Goal: Task Accomplishment & Management: Manage account settings

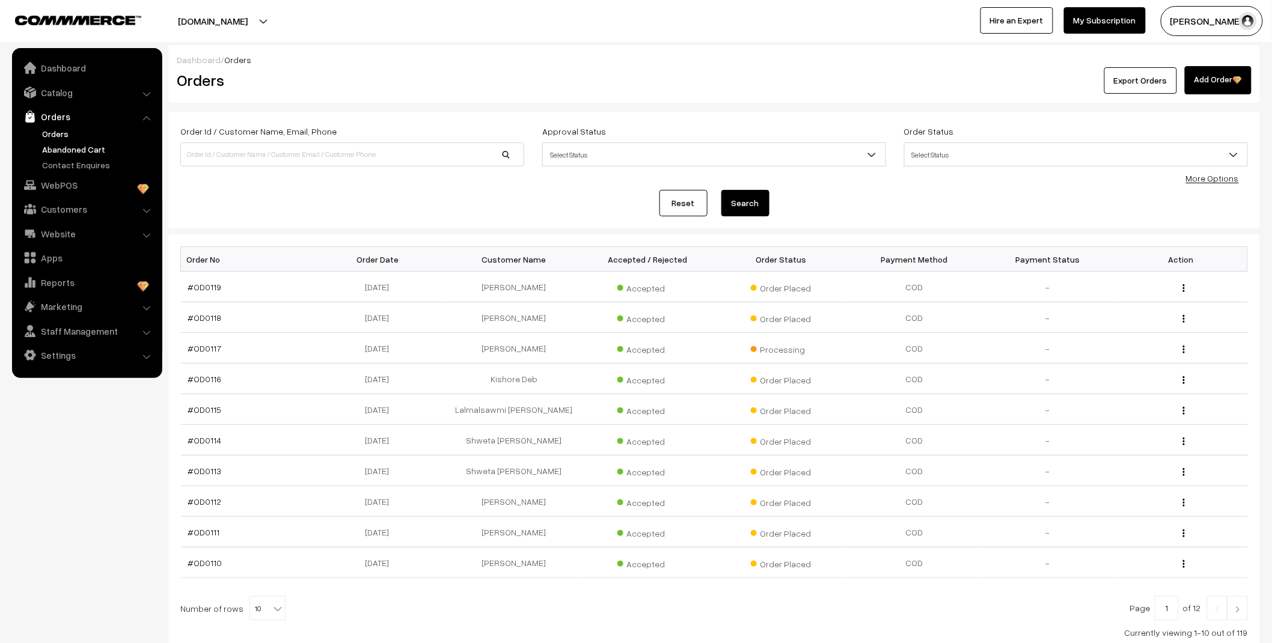
click at [86, 149] on link "Abandoned Cart" at bounding box center [98, 149] width 119 height 13
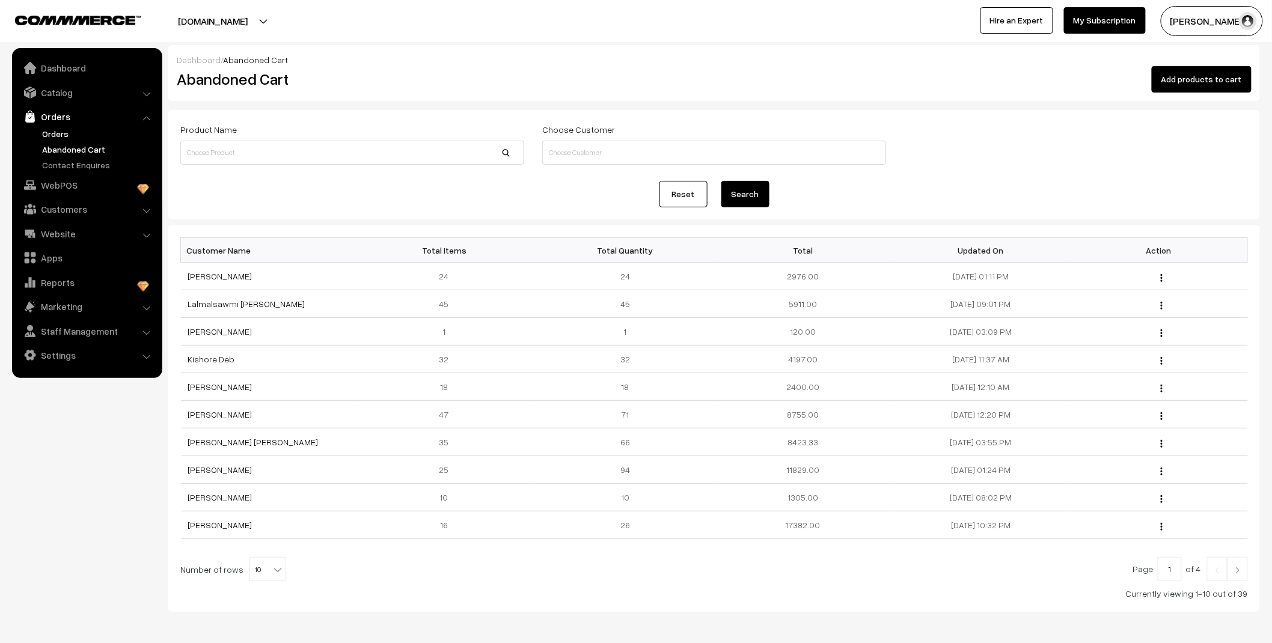
click at [69, 134] on link "Orders" at bounding box center [98, 133] width 119 height 13
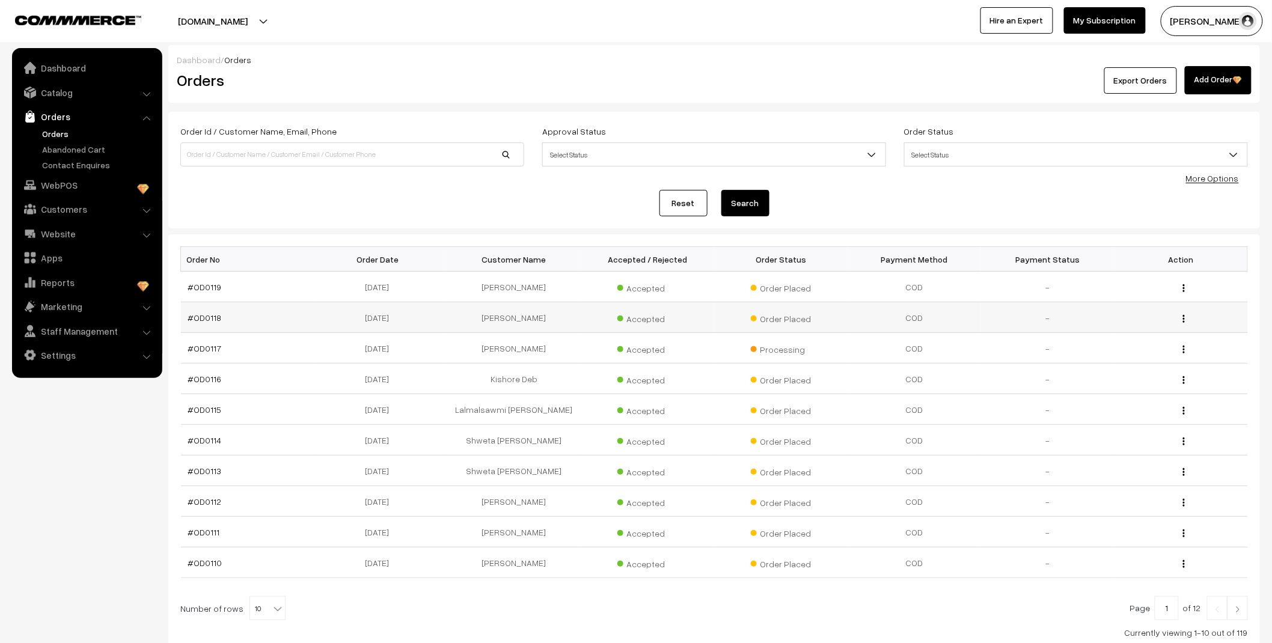
click at [1184, 317] on img "button" at bounding box center [1184, 319] width 2 height 8
click at [1143, 333] on link "View" at bounding box center [1130, 336] width 102 height 26
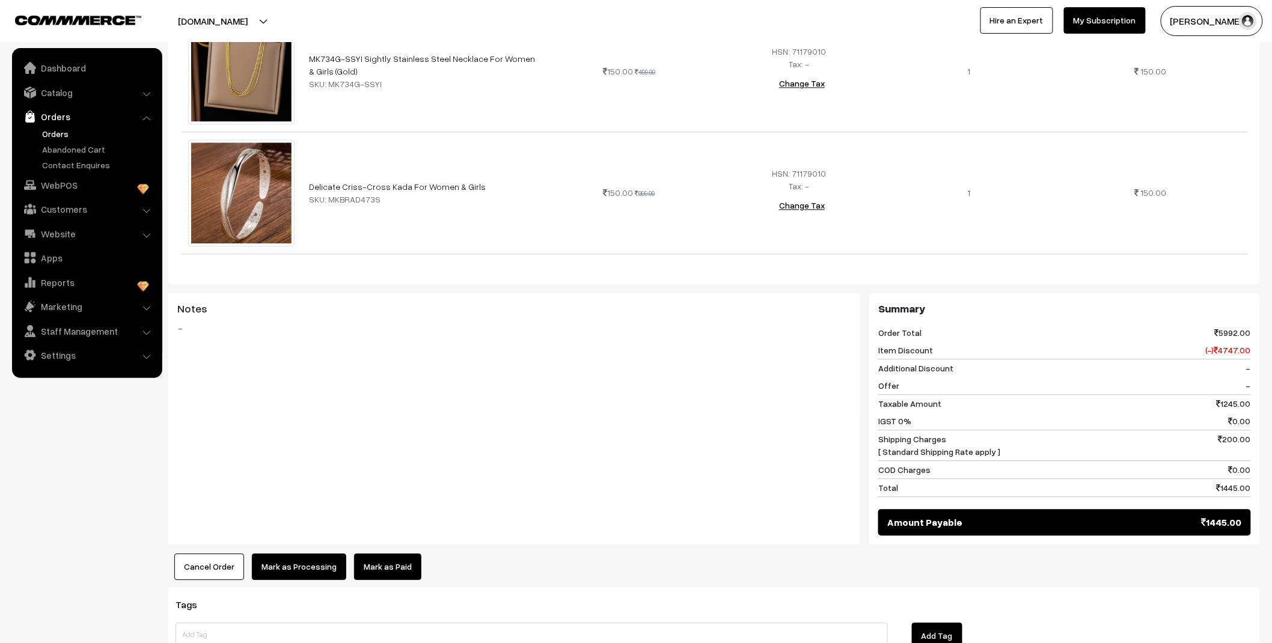
scroll to position [1215, 0]
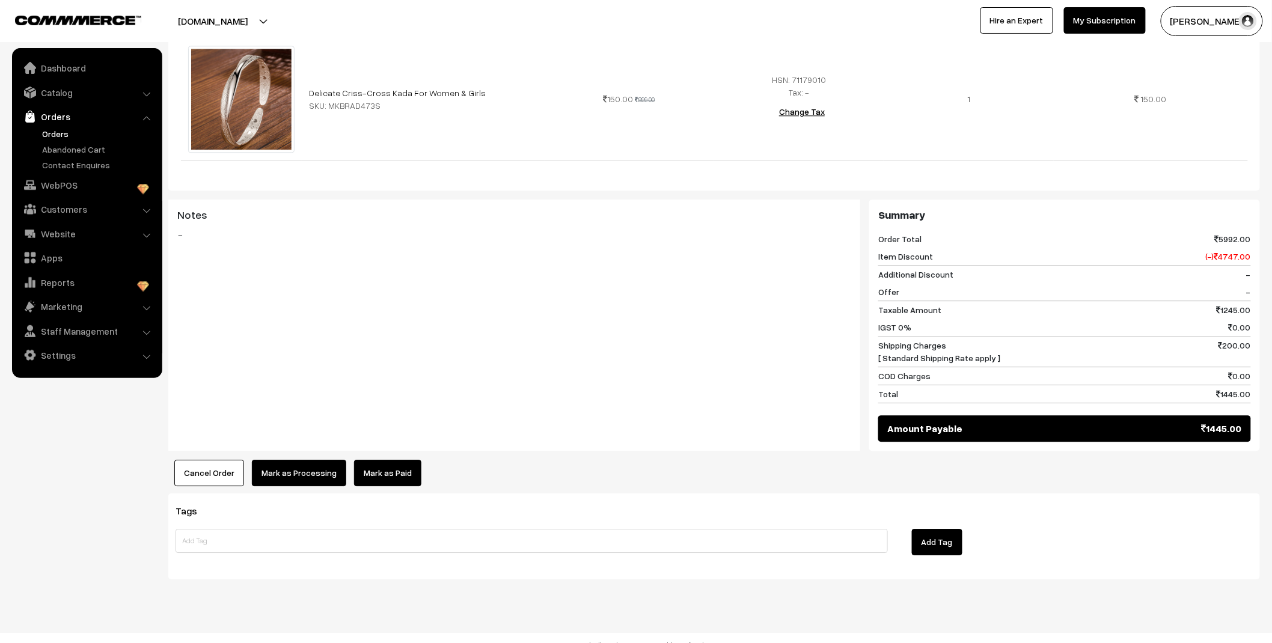
click at [205, 460] on button "Cancel Order" at bounding box center [209, 473] width 70 height 26
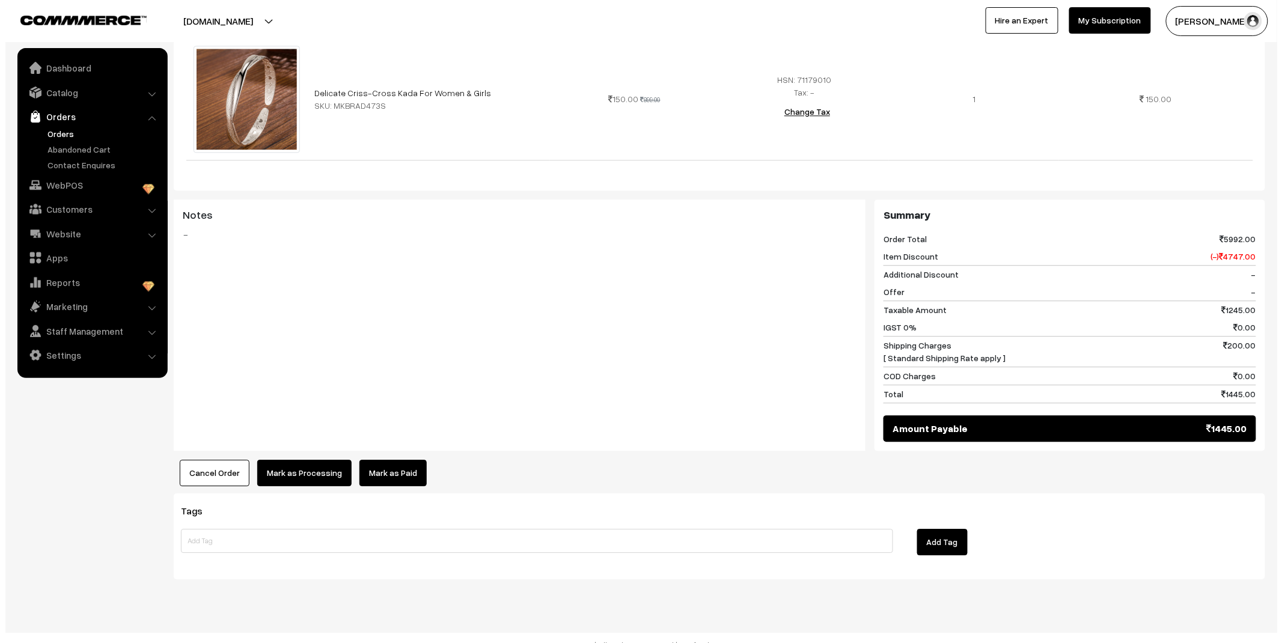
scroll to position [1221, 0]
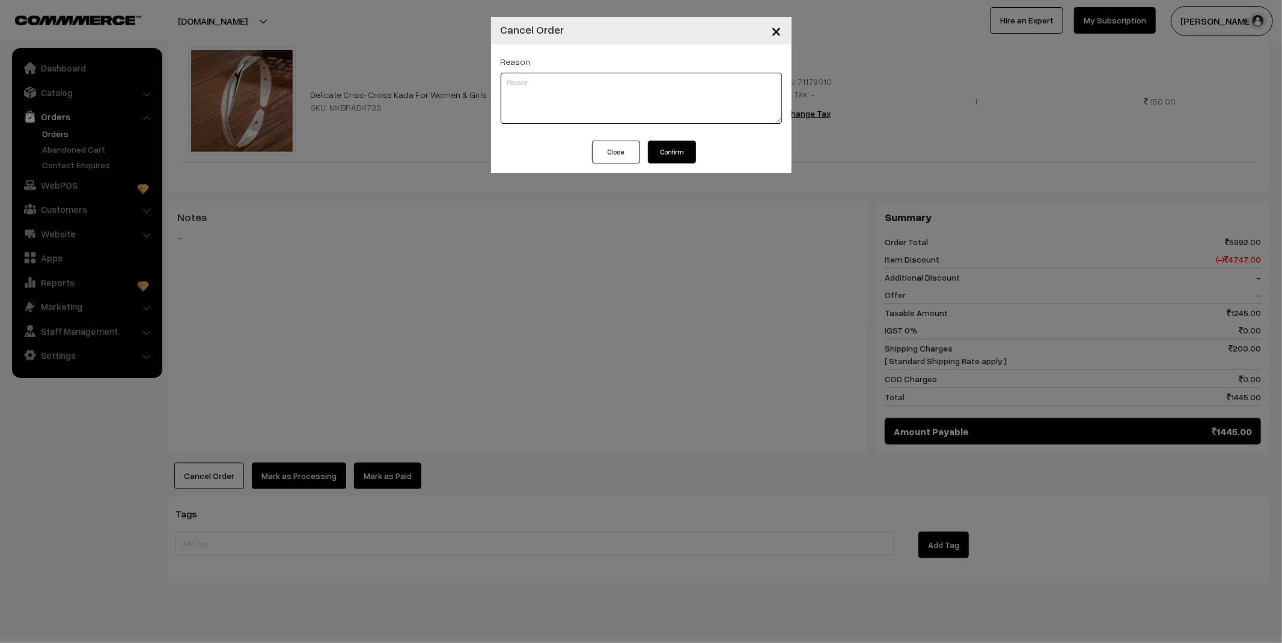
click at [593, 103] on textarea at bounding box center [641, 98] width 281 height 51
type textarea "MINIMUM BILL AMOUNT 4OOO RS"
click at [680, 151] on button "Confirm" at bounding box center [672, 152] width 48 height 23
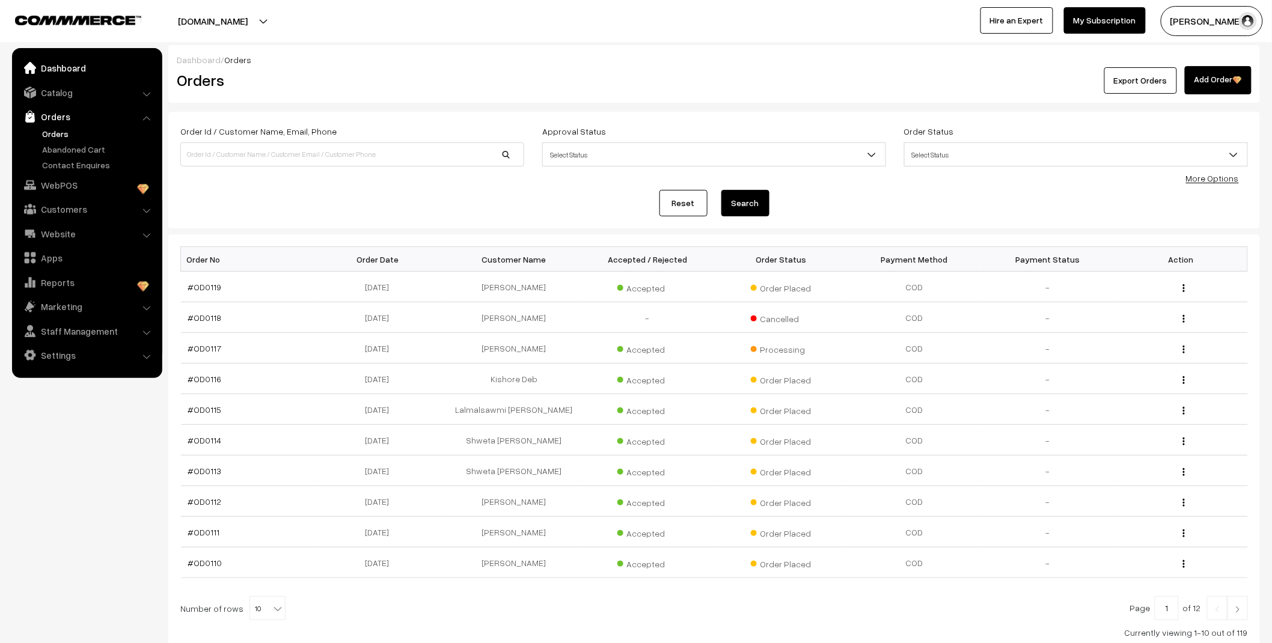
click at [69, 69] on link "Dashboard" at bounding box center [86, 68] width 143 height 22
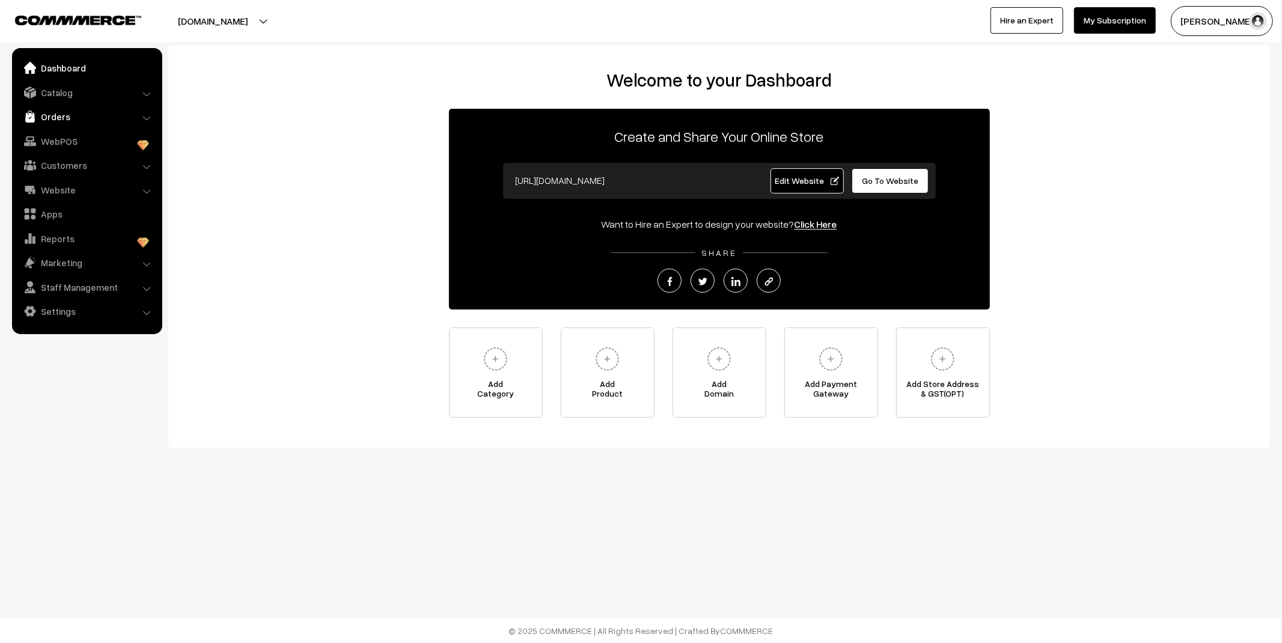
click at [77, 116] on link "Orders" at bounding box center [86, 117] width 143 height 22
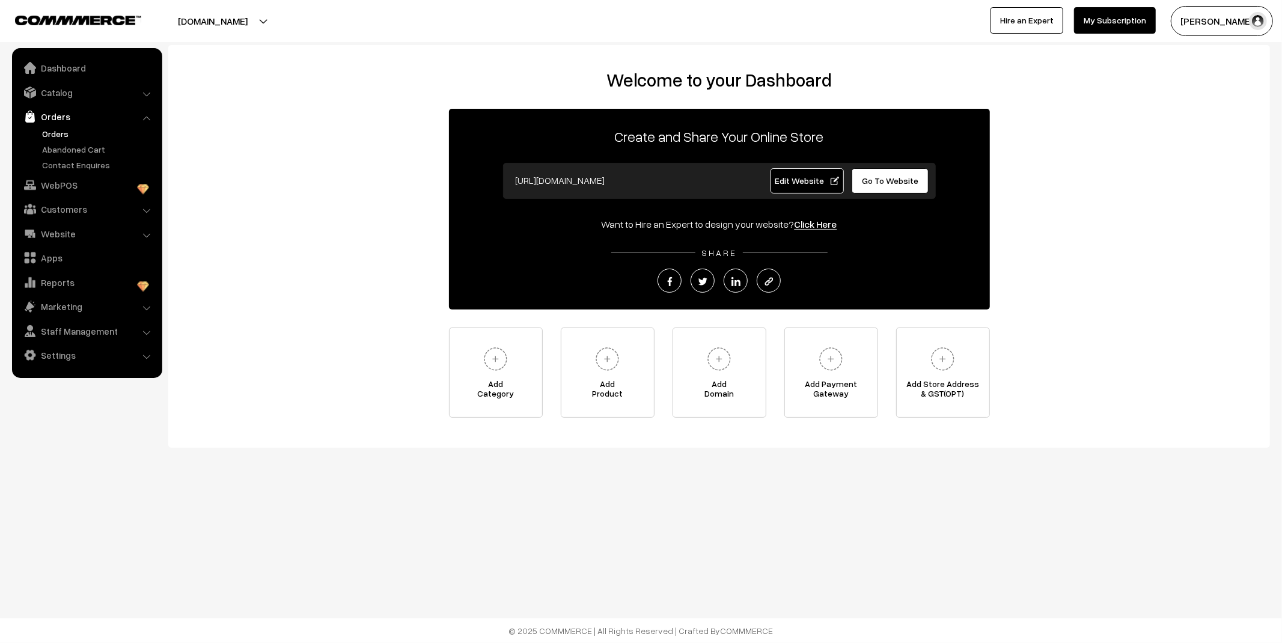
click at [63, 135] on link "Orders" at bounding box center [98, 133] width 119 height 13
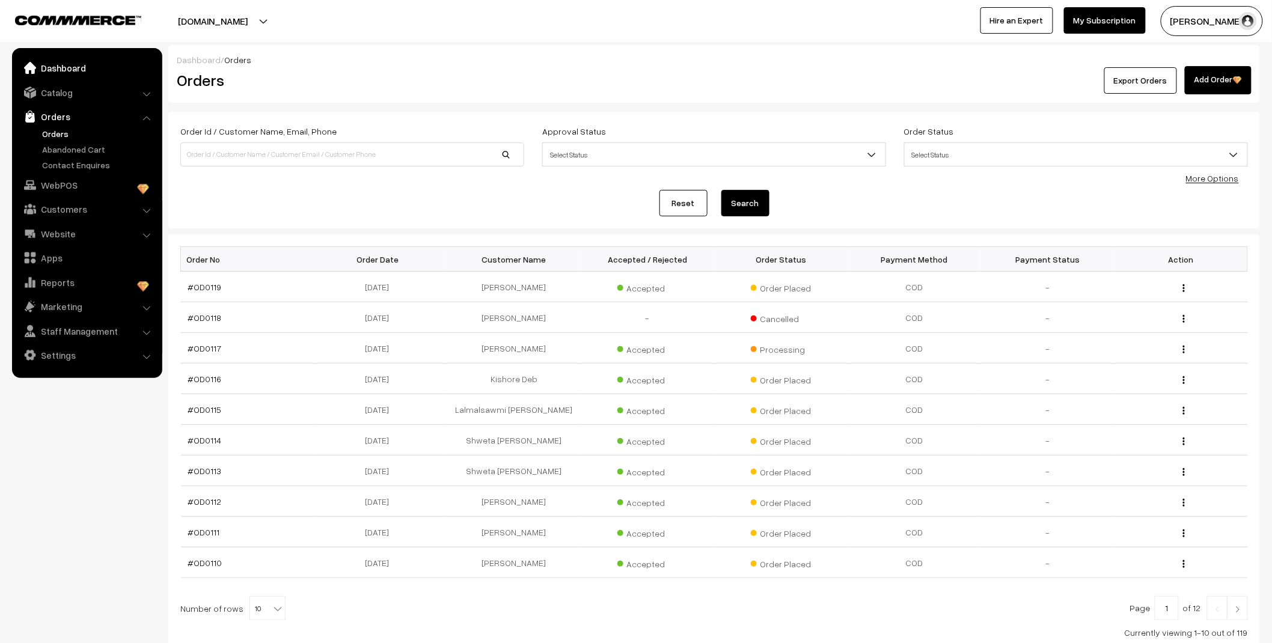
click at [70, 63] on link "Dashboard" at bounding box center [86, 68] width 143 height 22
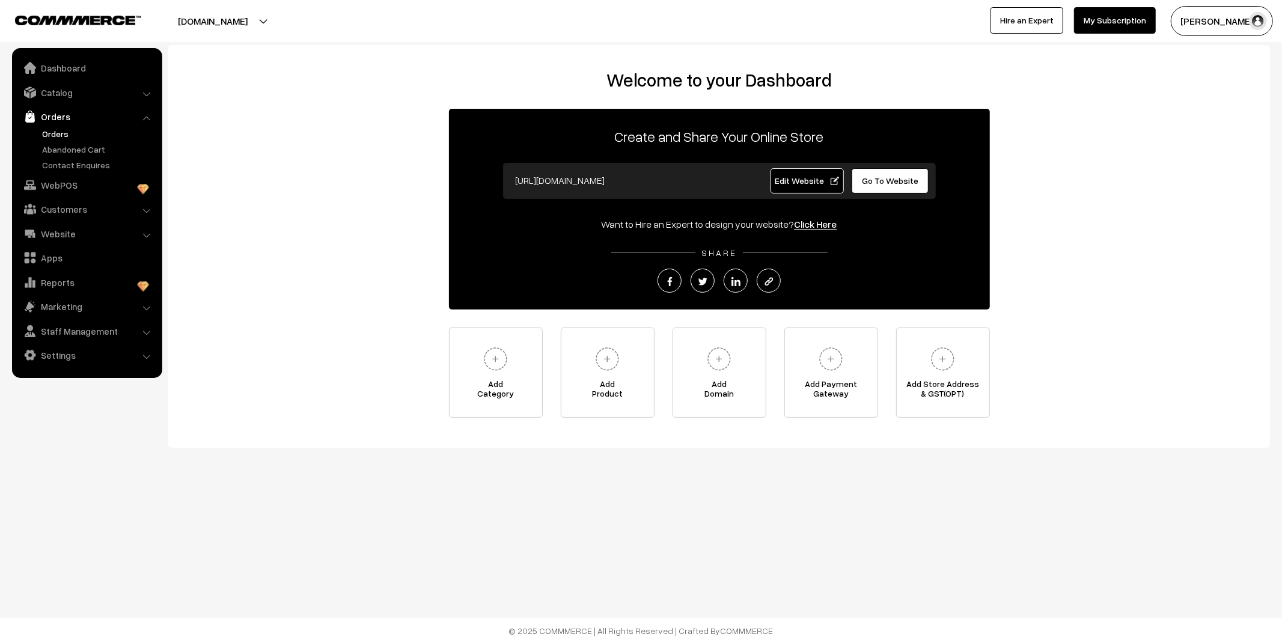
click at [65, 138] on link "Orders" at bounding box center [98, 133] width 119 height 13
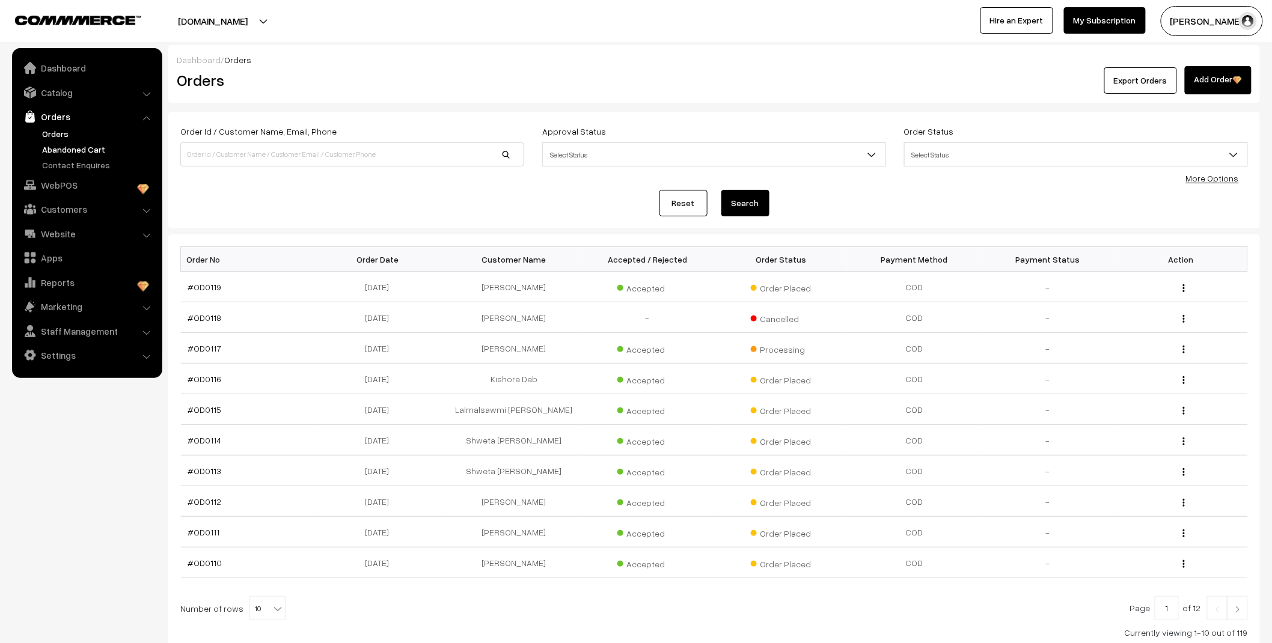
click at [70, 152] on link "Abandoned Cart" at bounding box center [98, 149] width 119 height 13
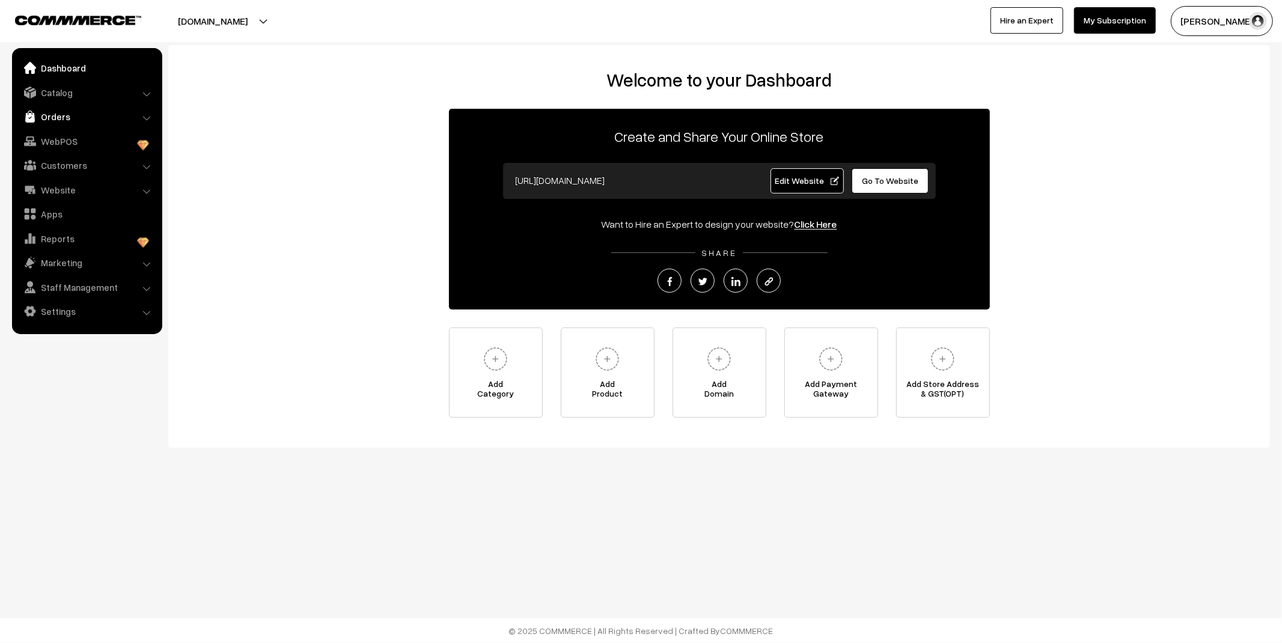
click at [85, 117] on link "Orders" at bounding box center [86, 117] width 143 height 22
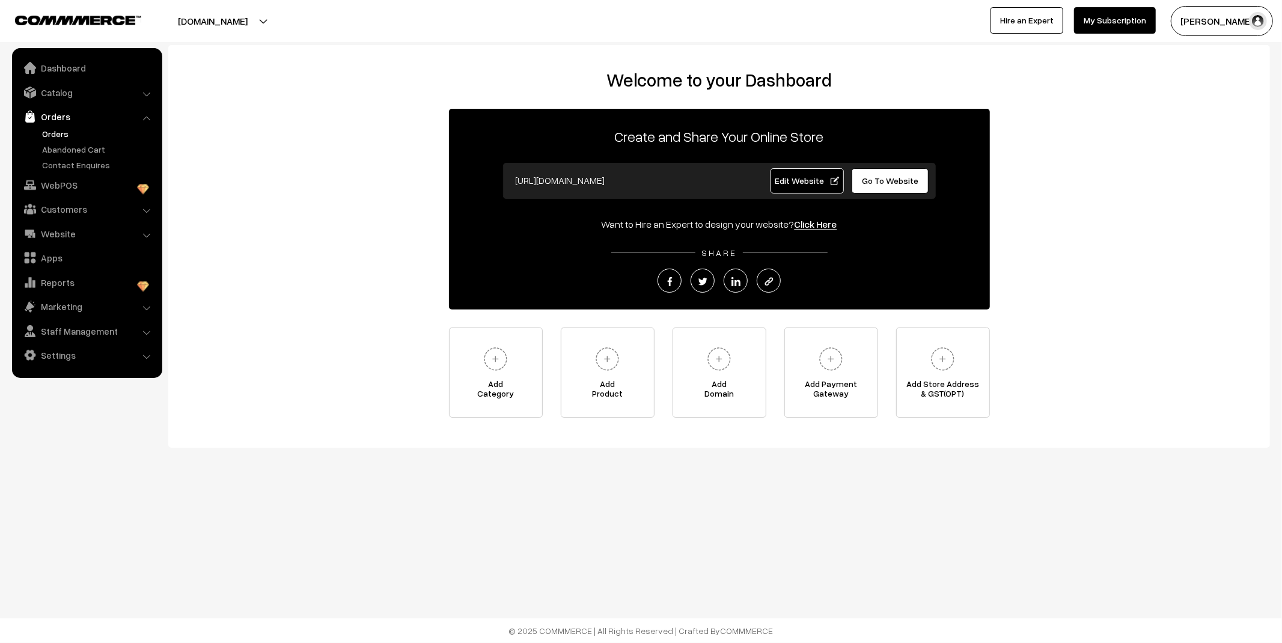
click at [64, 129] on link "Orders" at bounding box center [98, 133] width 119 height 13
